Goal: Navigation & Orientation: Find specific page/section

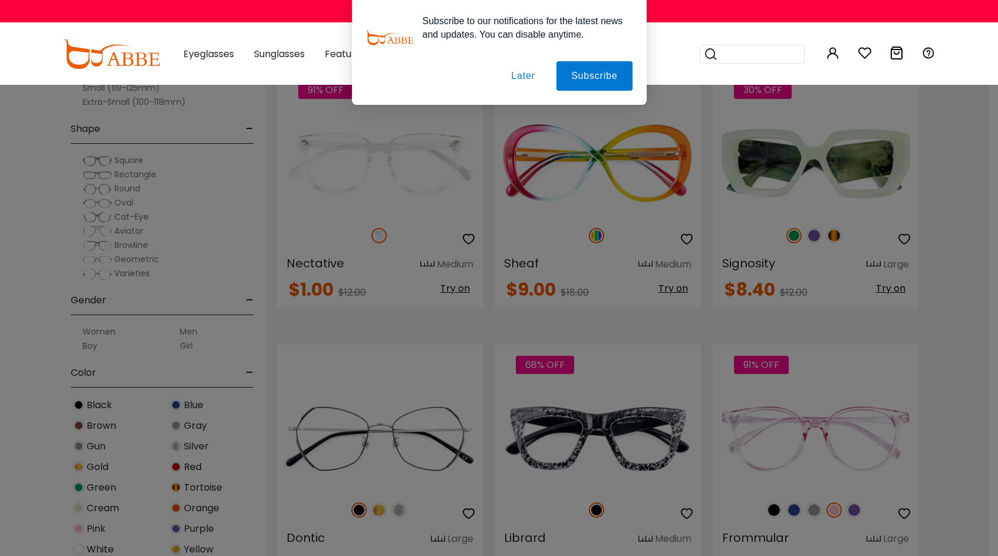
scroll to position [3648, 0]
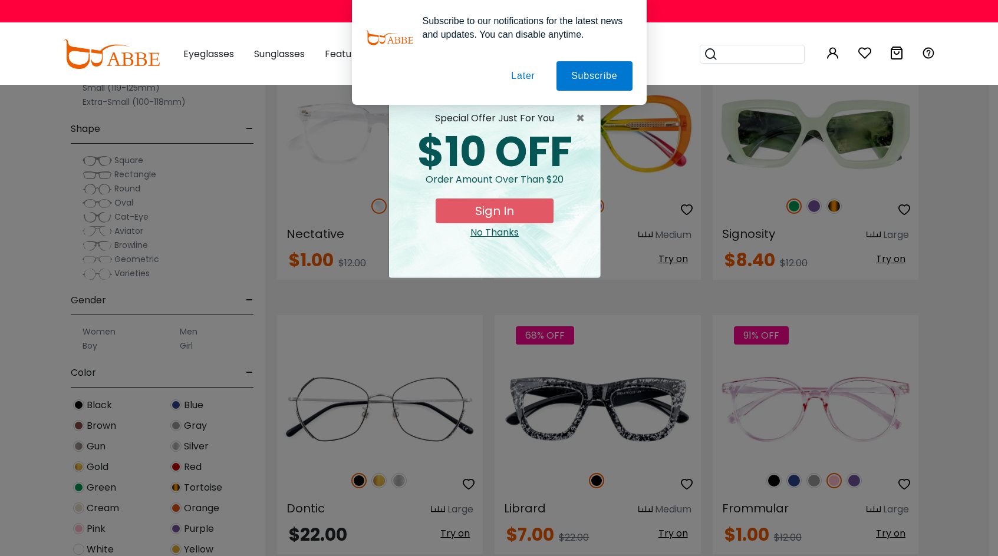
click at [528, 72] on button "Later" at bounding box center [522, 75] width 53 height 29
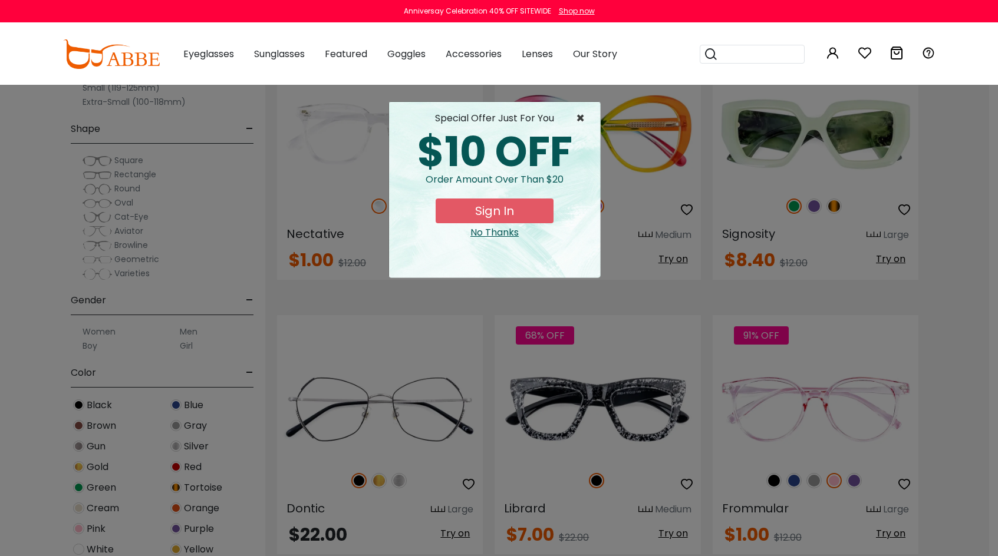
click at [585, 113] on span "×" at bounding box center [583, 118] width 15 height 14
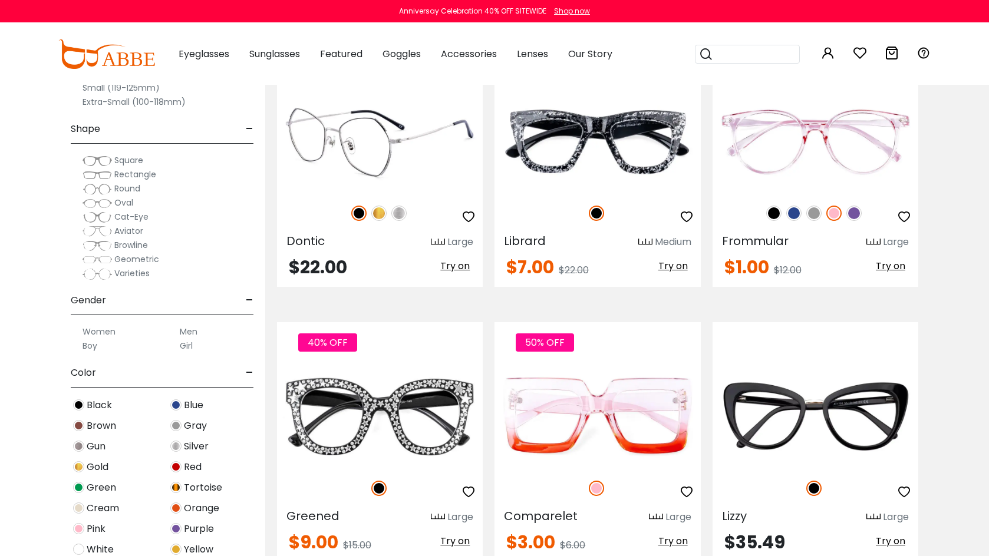
scroll to position [3913, 0]
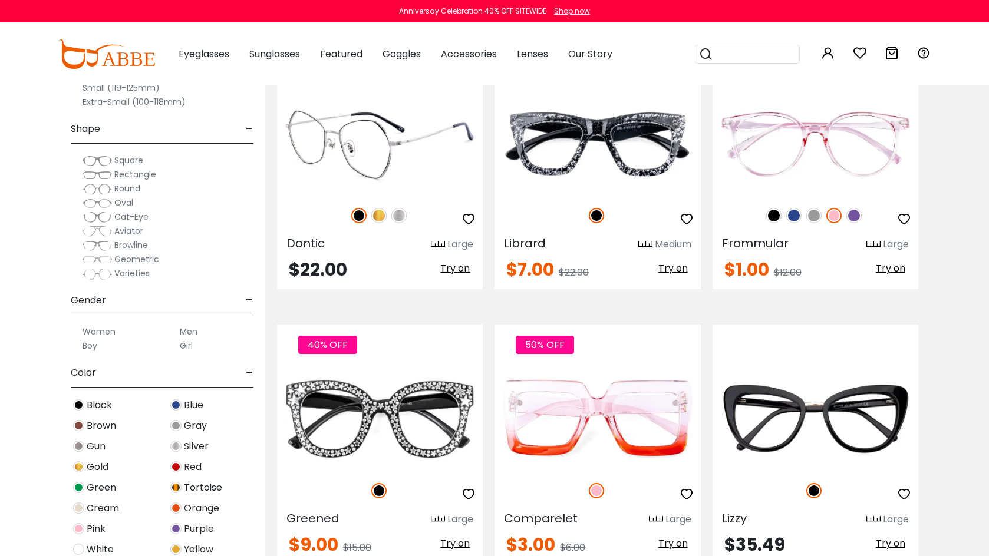
click at [377, 213] on img at bounding box center [378, 215] width 15 height 15
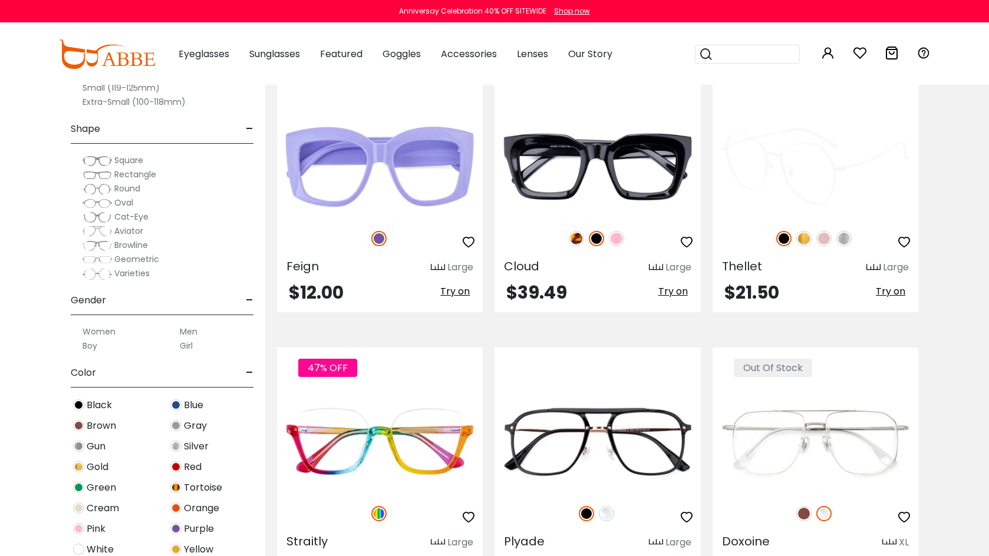
scroll to position [4716, 0]
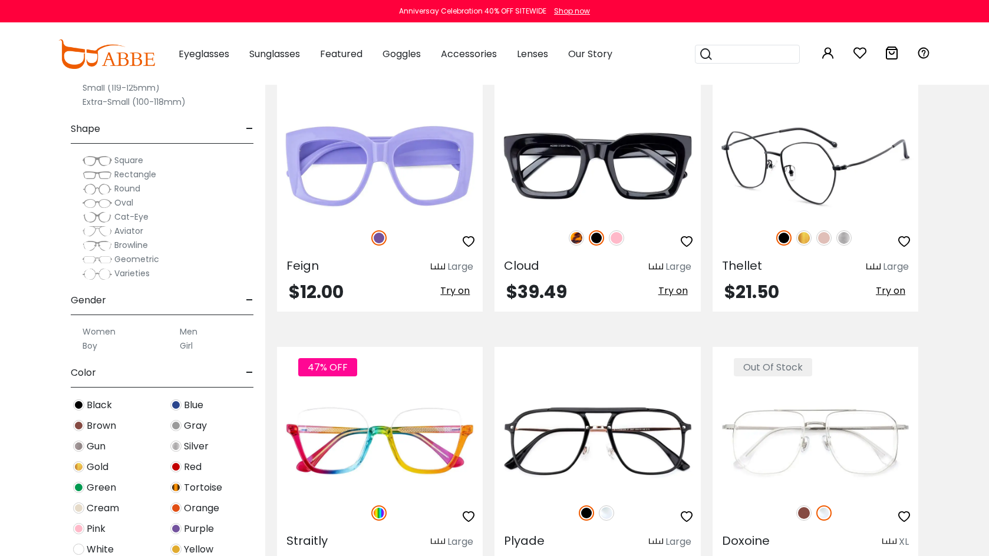
click at [803, 240] on img at bounding box center [803, 237] width 15 height 15
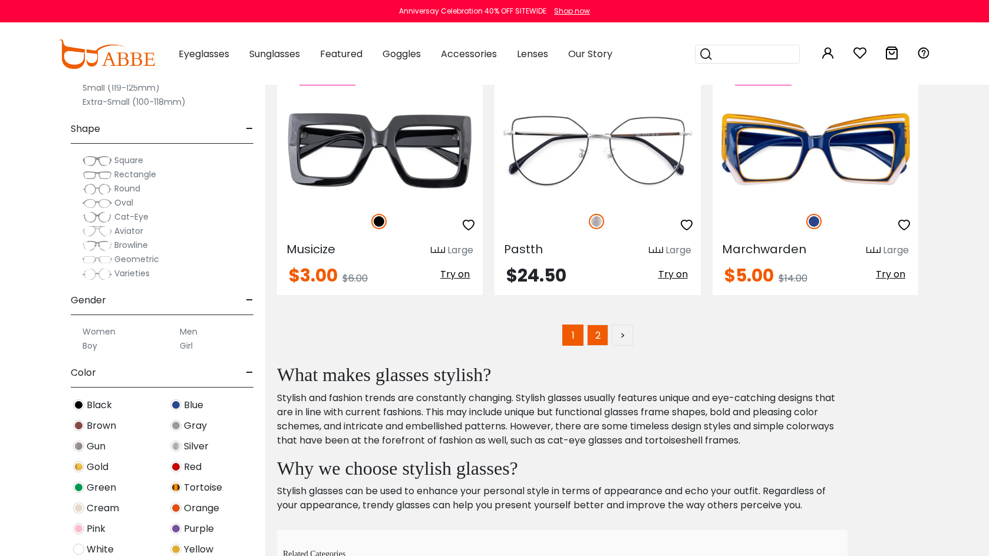
scroll to position [5558, 0]
click at [589, 338] on link "2" at bounding box center [597, 334] width 21 height 21
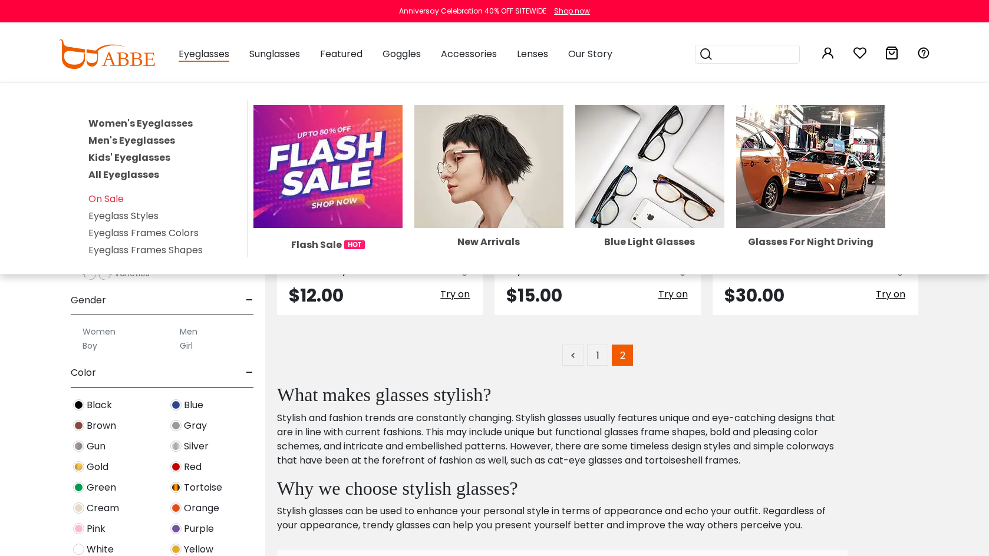
click at [127, 179] on link "All Eyeglasses" at bounding box center [123, 175] width 71 height 14
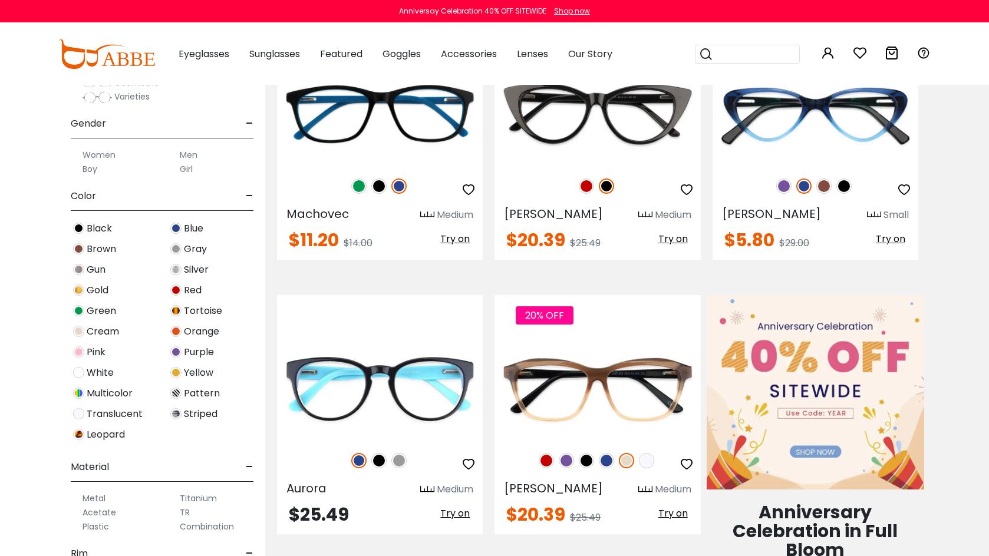
scroll to position [329, 0]
click at [75, 289] on img at bounding box center [78, 290] width 11 height 11
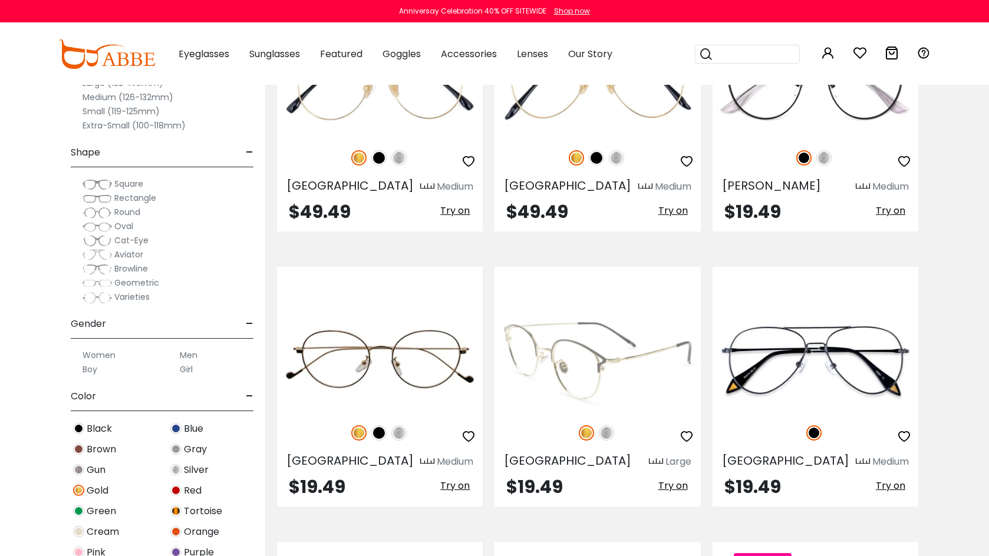
scroll to position [2600, 0]
